Goal: Information Seeking & Learning: Learn about a topic

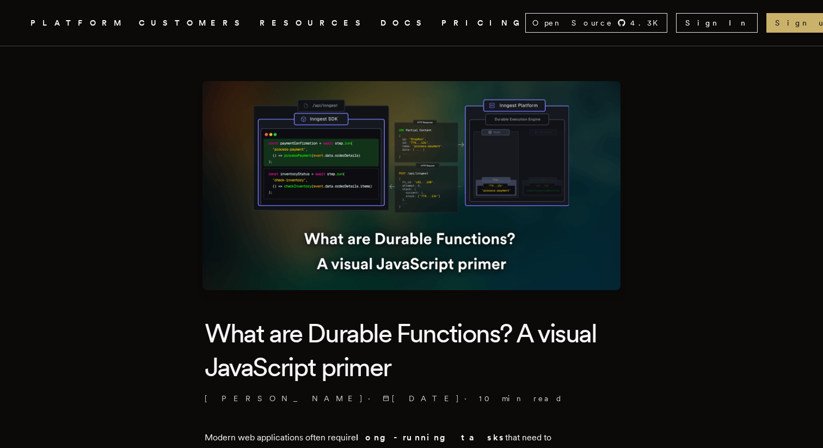
click at [327, 27] on icon "Global" at bounding box center [361, 64] width 68 height 90
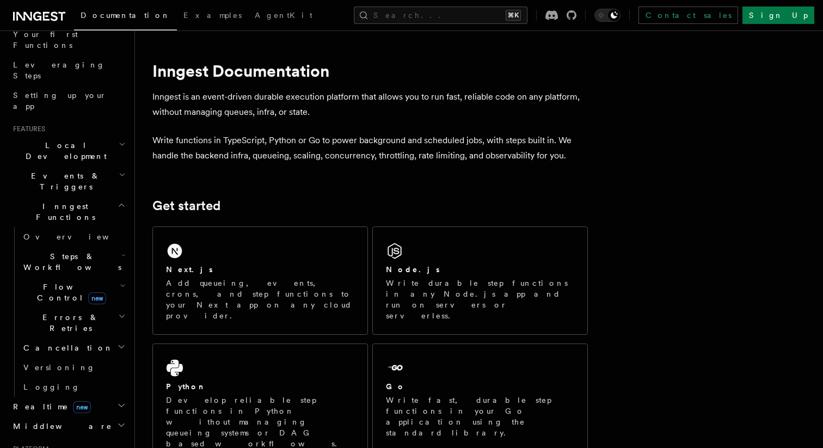
scroll to position [154, 0]
click at [35, 399] on span "Realtime new" at bounding box center [50, 404] width 82 height 11
click at [44, 420] on span "Overview" at bounding box center [79, 424] width 112 height 9
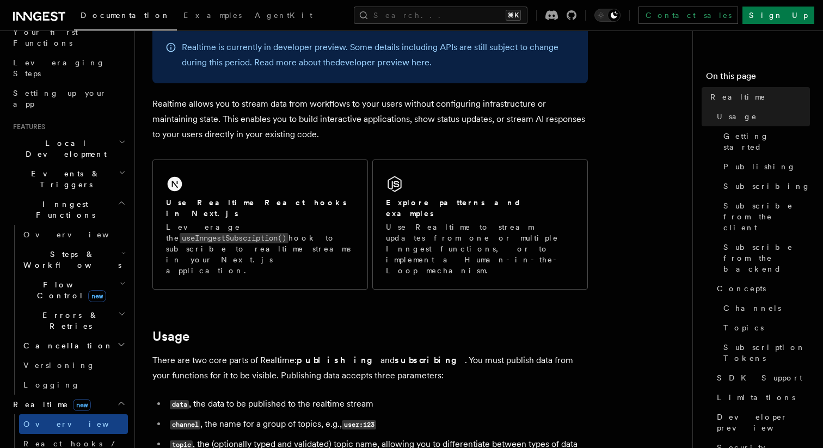
scroll to position [85, 0]
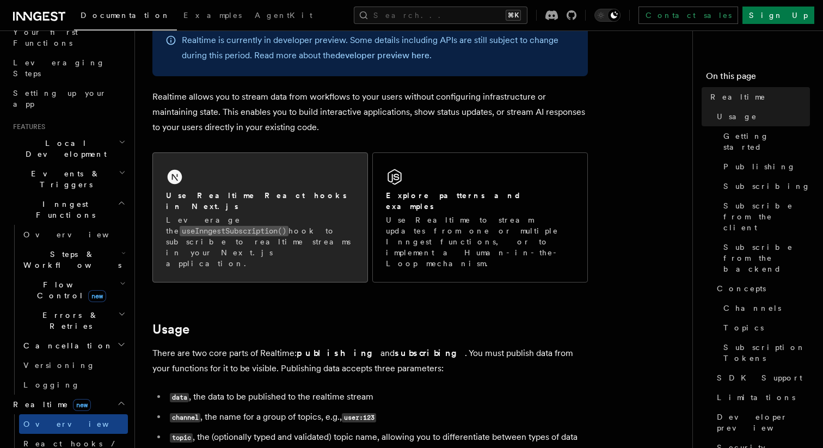
click at [249, 200] on h2 "Use Realtime React hooks in Next.js" at bounding box center [260, 201] width 188 height 22
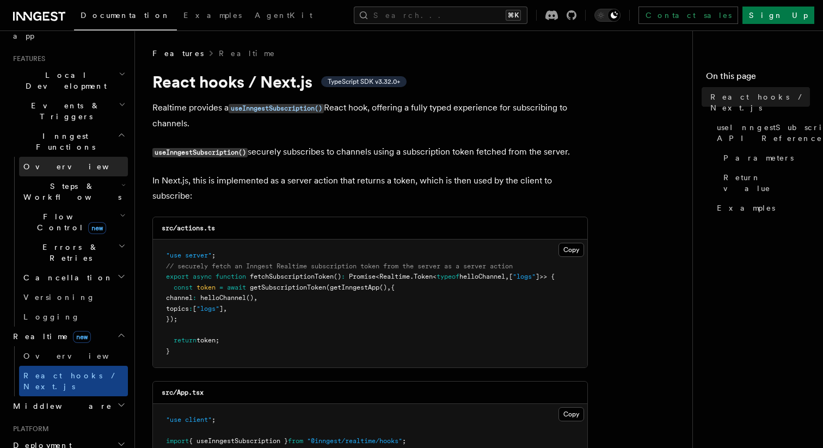
scroll to position [236, 0]
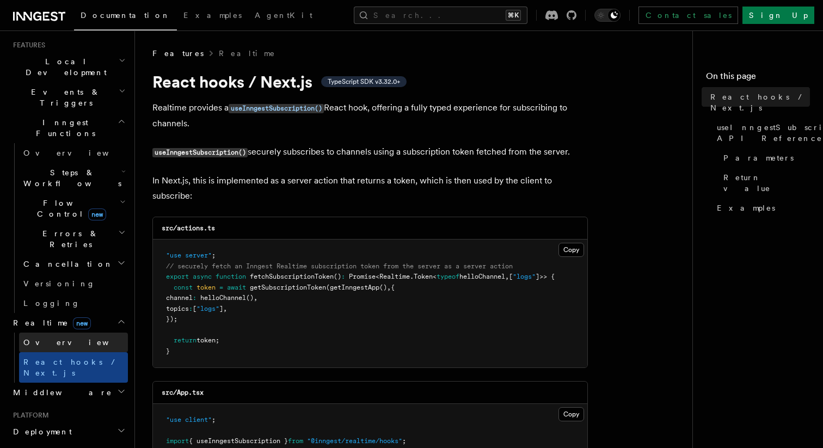
click at [41, 338] on span "Overview" at bounding box center [79, 342] width 112 height 9
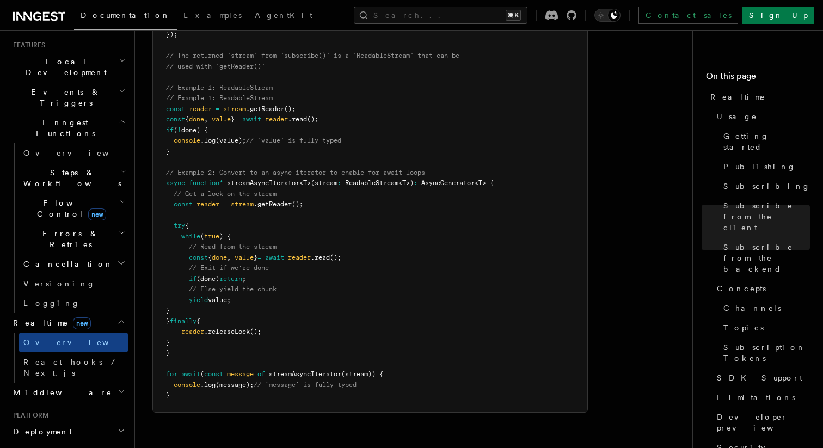
scroll to position [2402, 0]
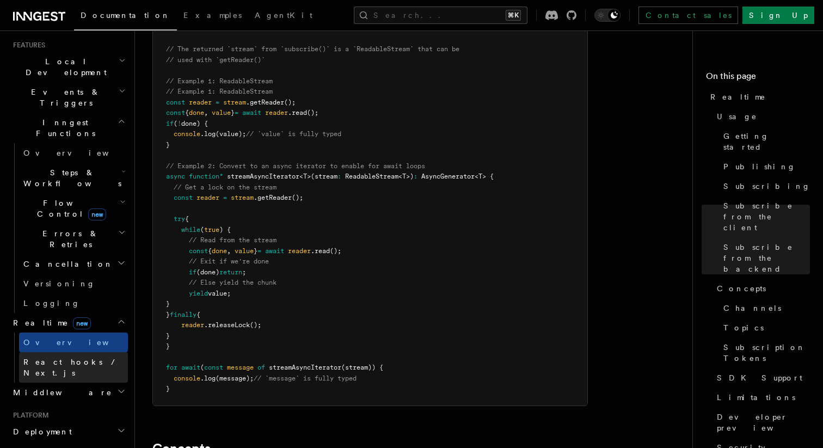
click at [93, 358] on span "React hooks / Next.js" at bounding box center [71, 368] width 96 height 20
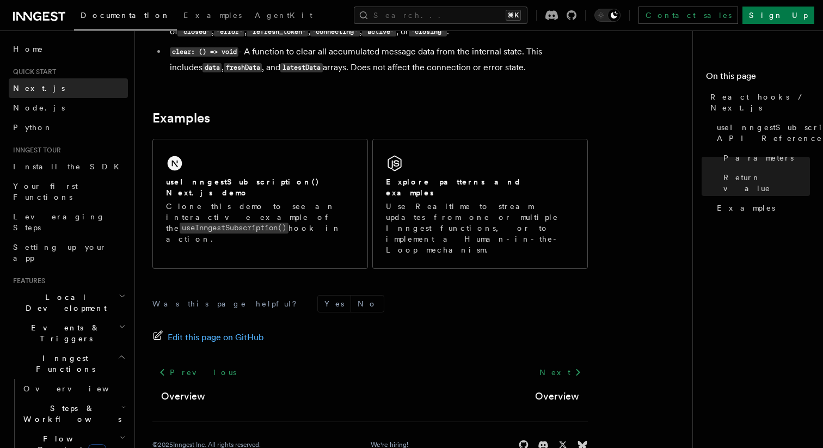
click at [44, 95] on link "Next.js" at bounding box center [68, 88] width 119 height 20
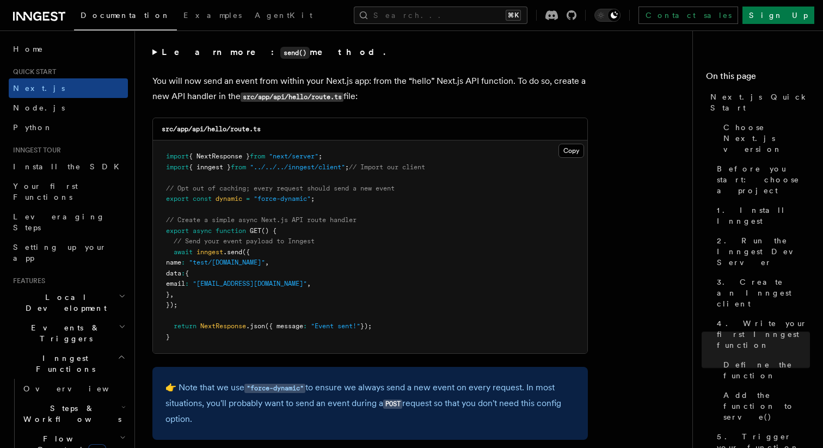
scroll to position [5693, 0]
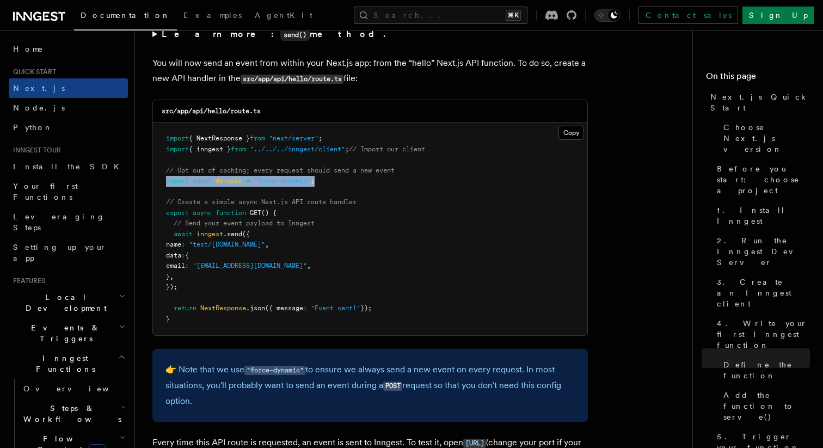
drag, startPoint x: 187, startPoint y: 186, endPoint x: 330, endPoint y: 186, distance: 143.7
click at [330, 186] on pre "import { NextResponse } from "next/server" ; import { inngest } from "../../../…" at bounding box center [370, 228] width 434 height 213
copy span "export const dynamic = "force-dynamic" ;"
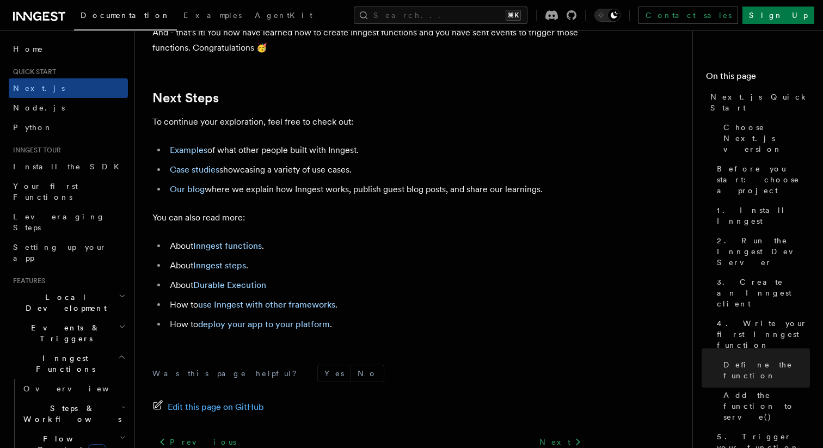
scroll to position [6768, 0]
click at [291, 311] on link "use Inngest with other frameworks" at bounding box center [266, 305] width 137 height 10
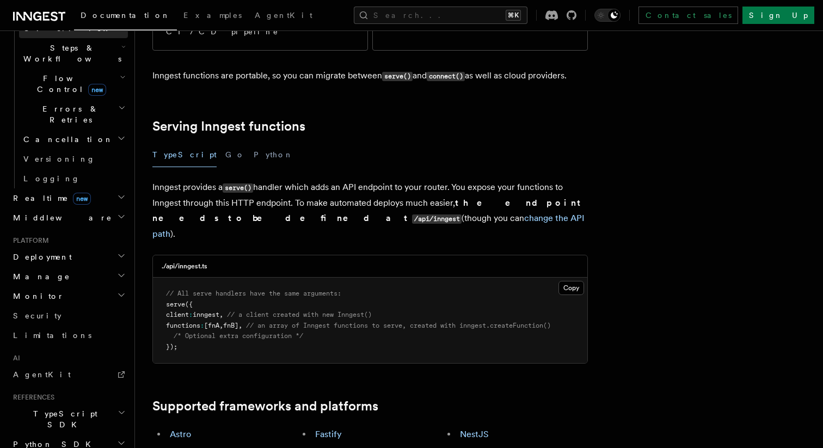
scroll to position [423, 0]
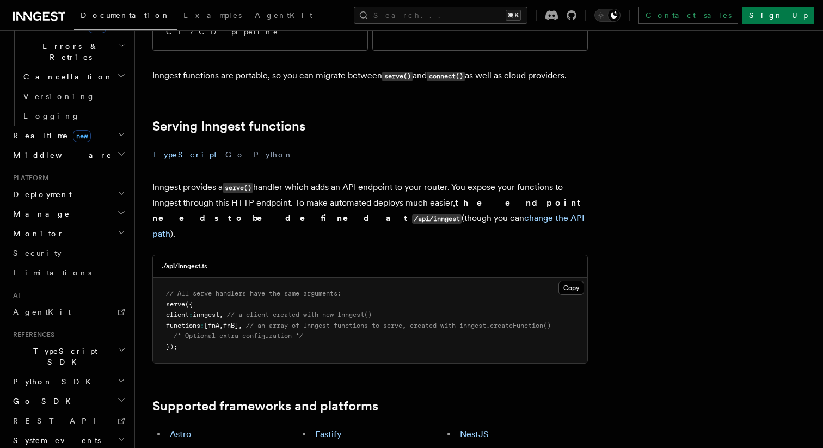
click at [58, 346] on span "TypeScript SDK" at bounding box center [63, 357] width 109 height 22
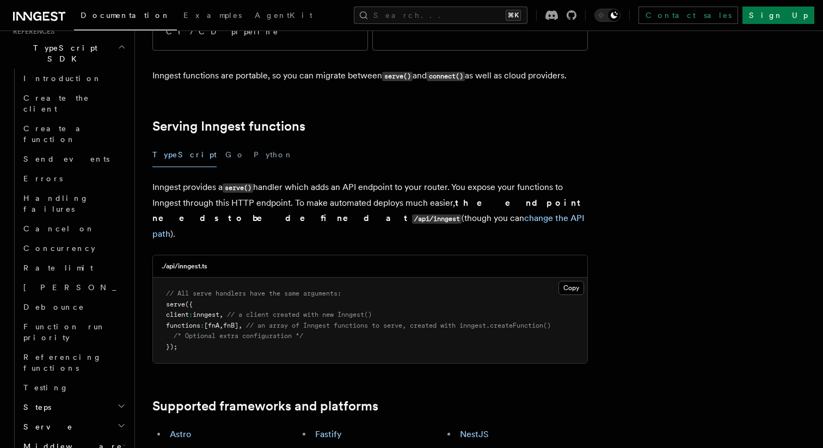
scroll to position [730, 0]
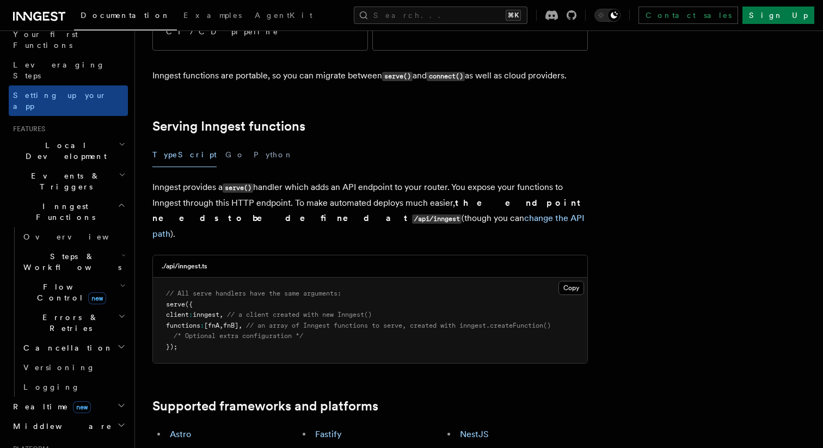
scroll to position [0, 0]
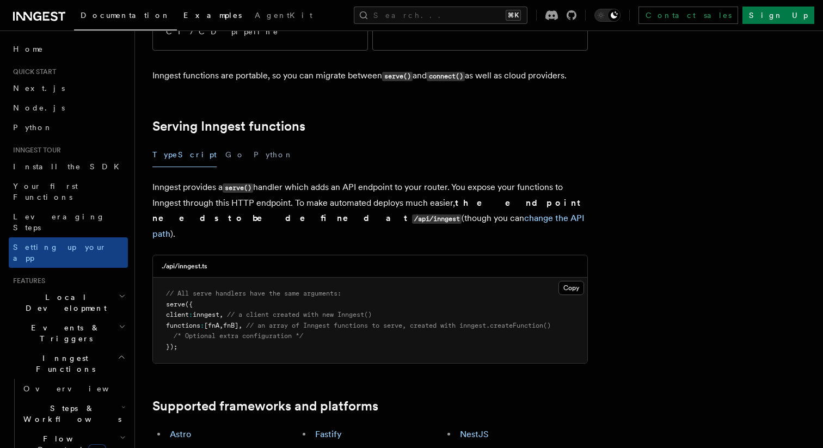
click at [177, 24] on link "Examples" at bounding box center [212, 16] width 71 height 26
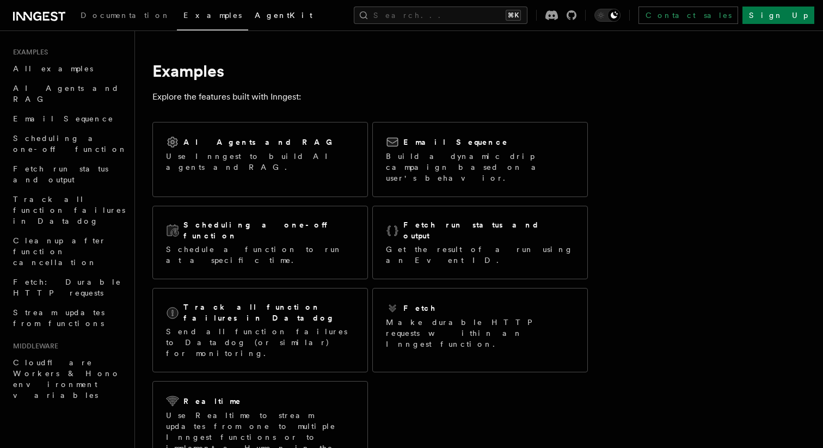
click at [255, 16] on span "AgentKit" at bounding box center [284, 15] width 58 height 9
click at [51, 67] on span "All examples" at bounding box center [53, 68] width 80 height 9
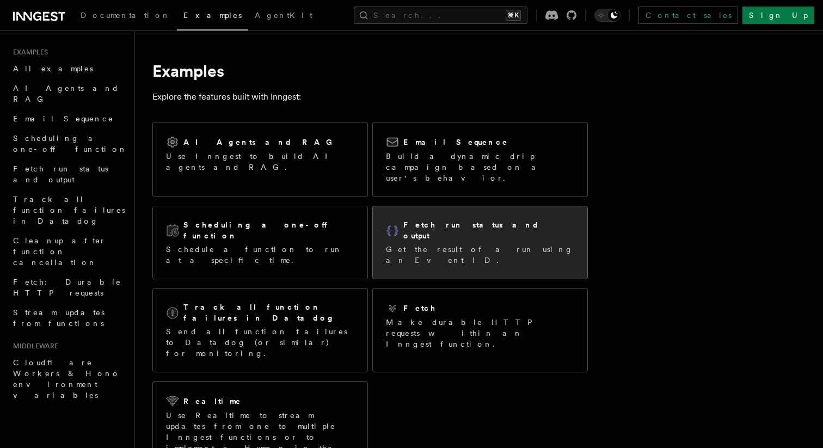
click at [454, 206] on div "Fetch run status and output Get the result of a run using an Event ID." at bounding box center [480, 242] width 214 height 72
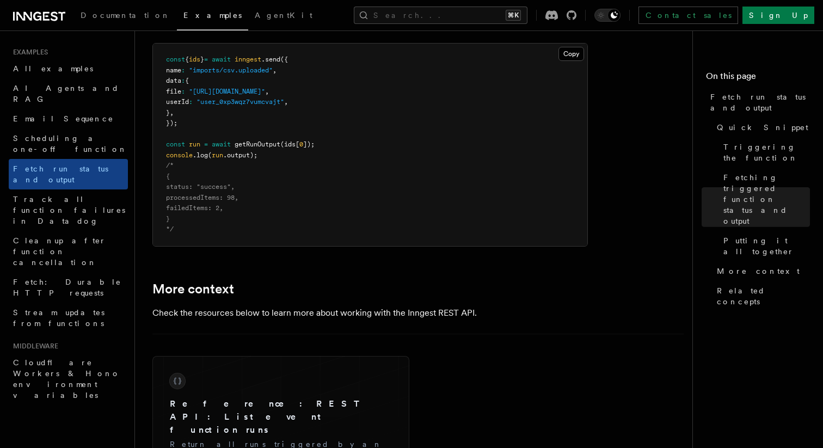
scroll to position [1747, 0]
